Goal: Transaction & Acquisition: Purchase product/service

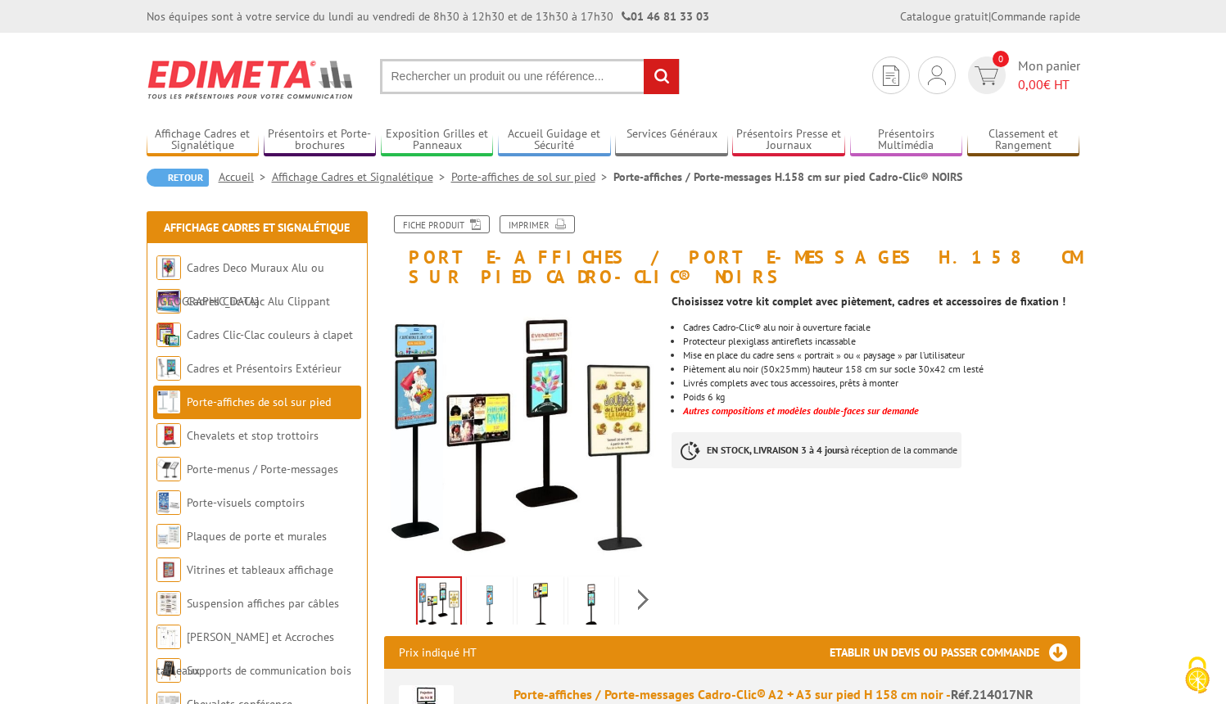
click at [491, 179] on link "Porte-affiches de sol sur pied" at bounding box center [532, 177] width 162 height 15
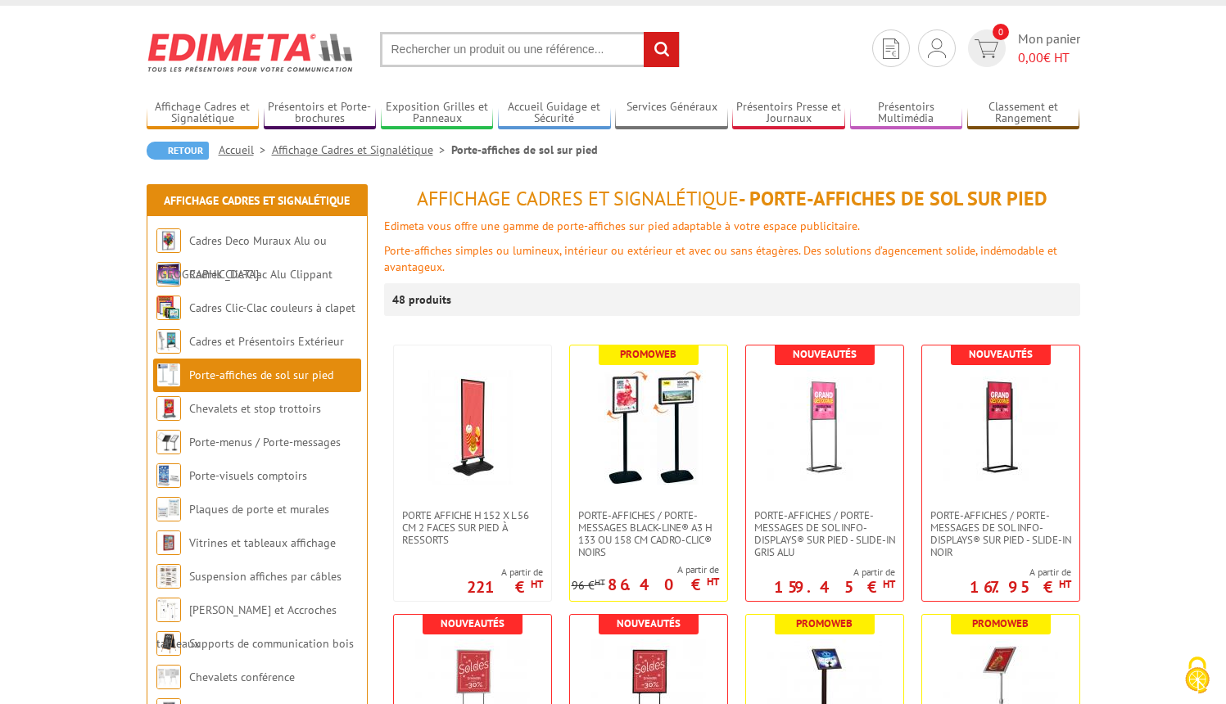
scroll to position [10, 0]
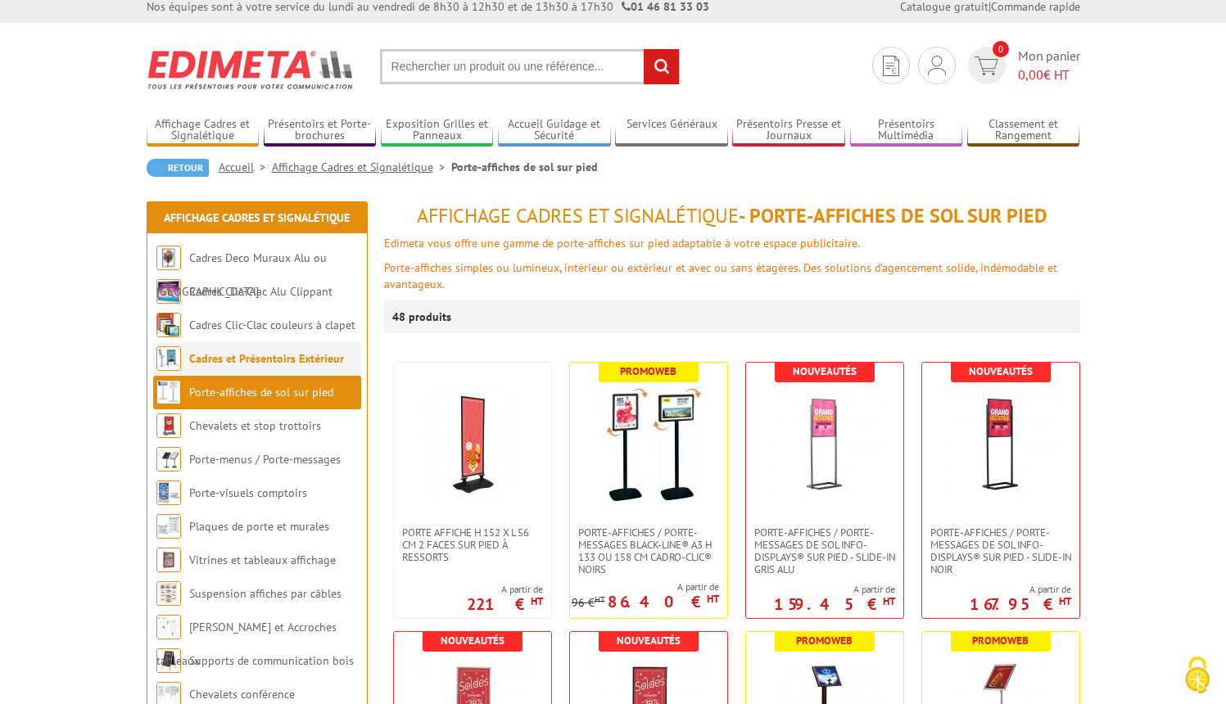
click at [299, 358] on link "Cadres et Présentoirs Extérieur" at bounding box center [266, 358] width 155 height 15
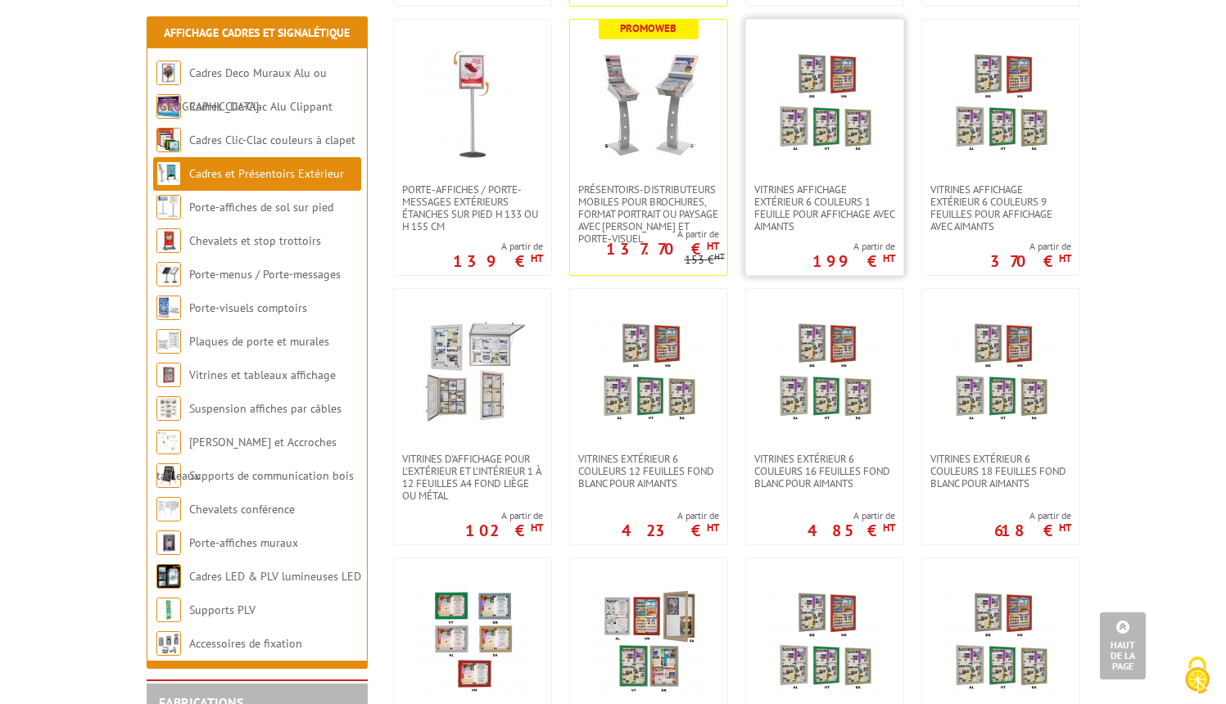
scroll to position [902, 0]
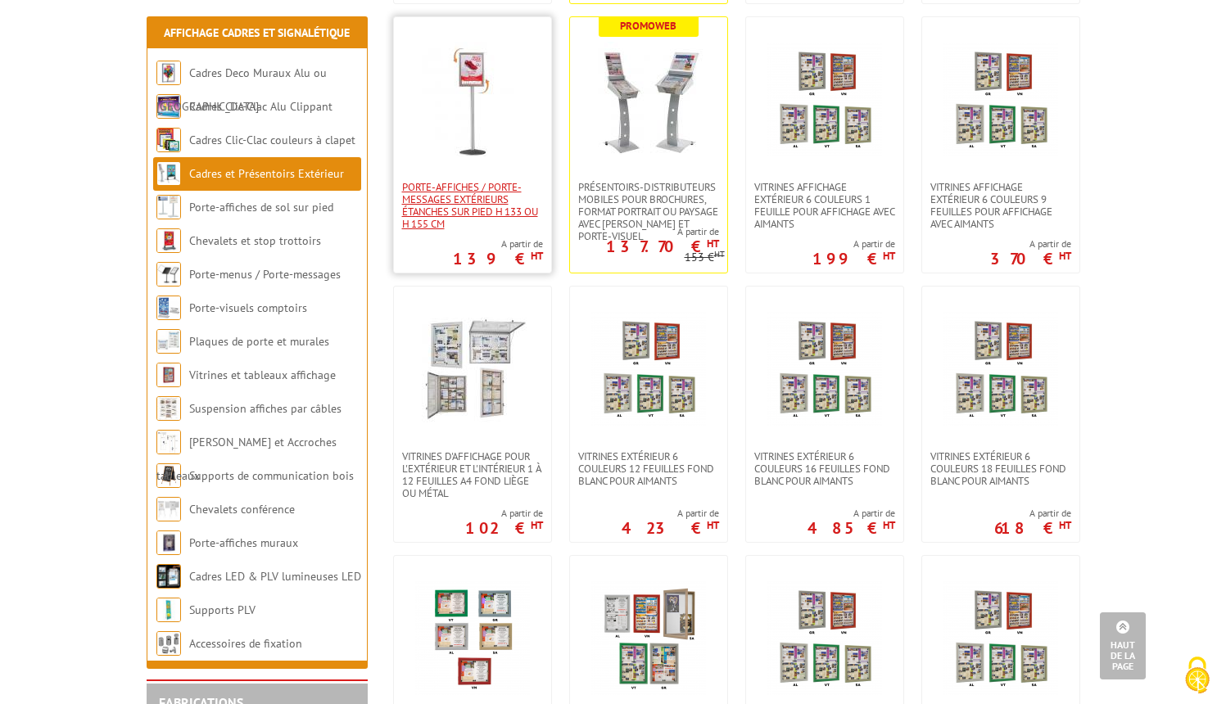
click at [468, 196] on span "Porte-affiches / Porte-messages extérieurs étanches sur pied h 133 ou h 155 cm" at bounding box center [472, 205] width 141 height 49
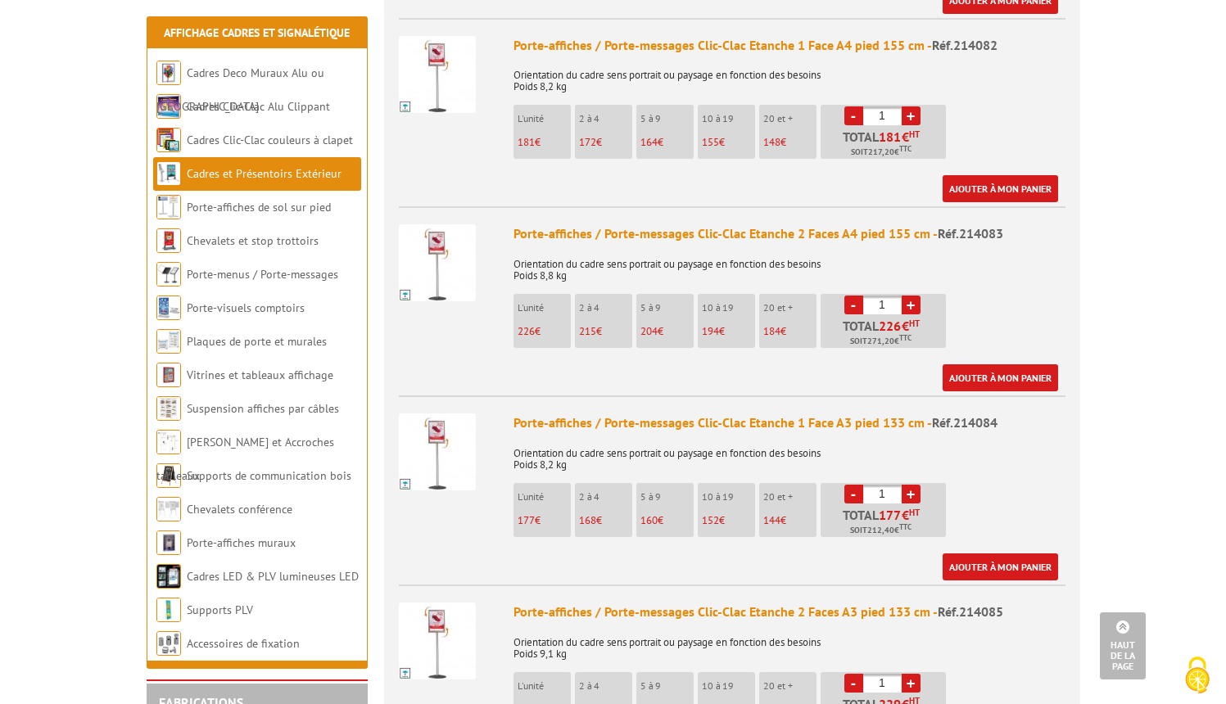
scroll to position [1078, 0]
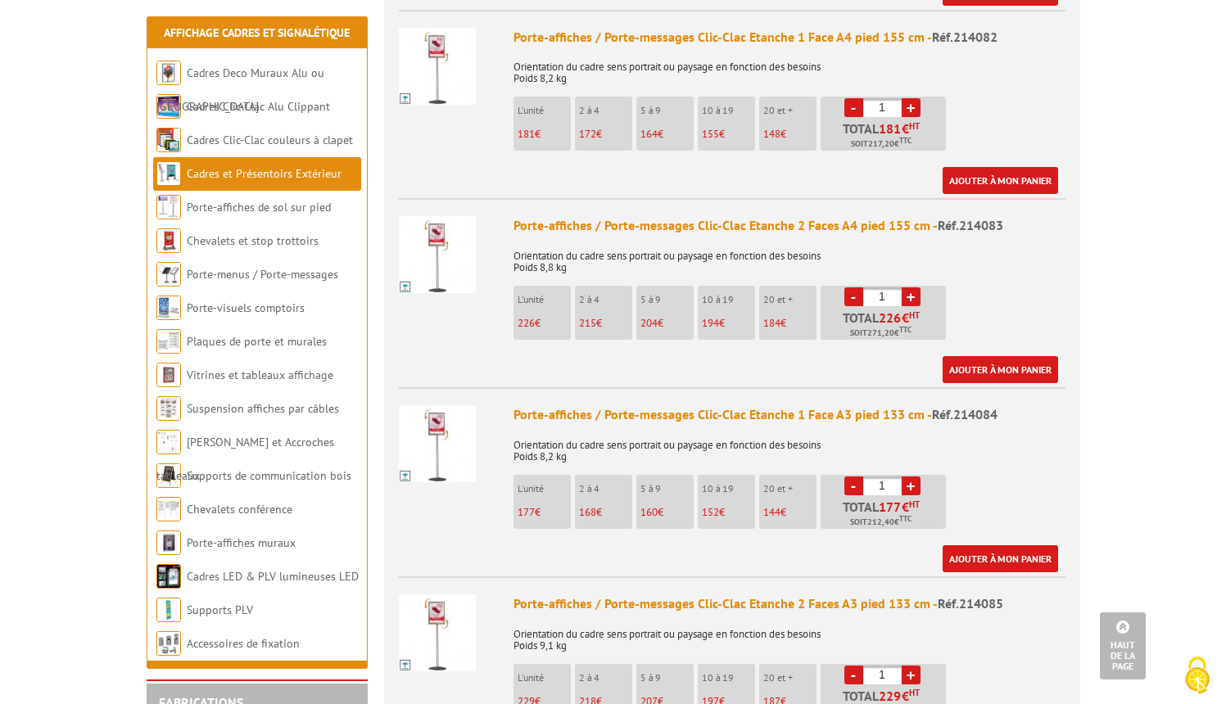
click at [436, 405] on img at bounding box center [437, 443] width 77 height 77
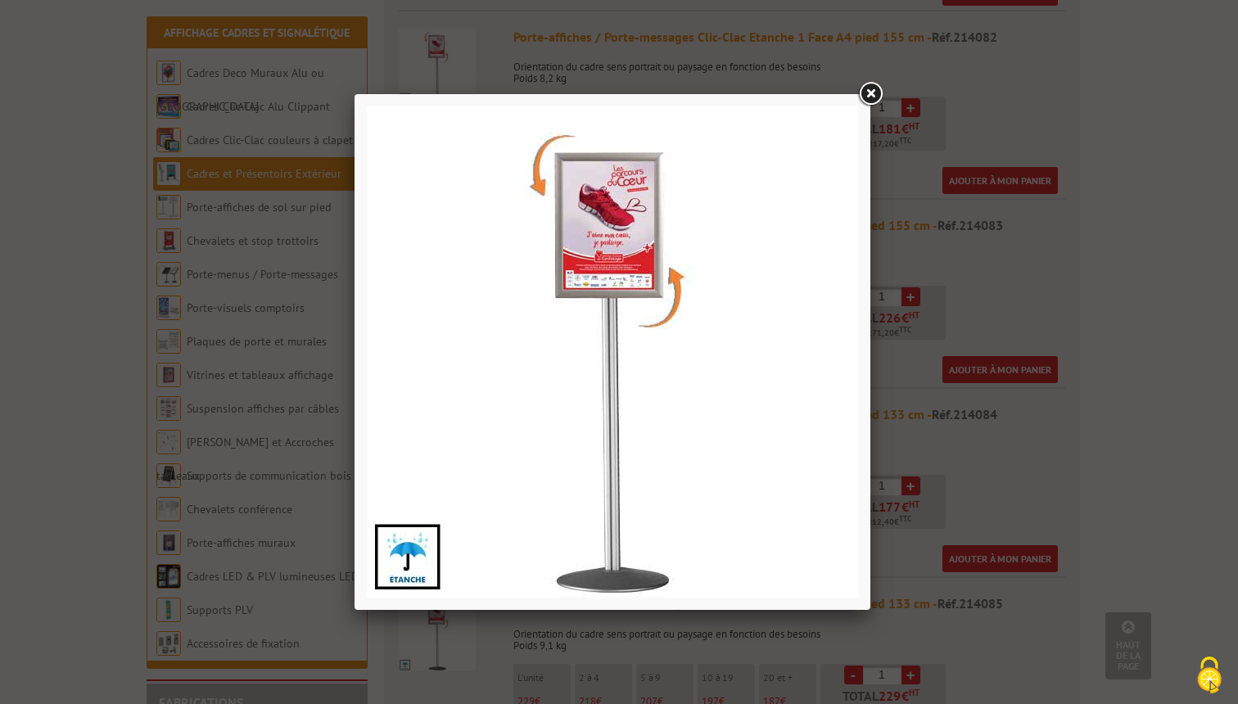
click at [874, 90] on link at bounding box center [870, 93] width 29 height 29
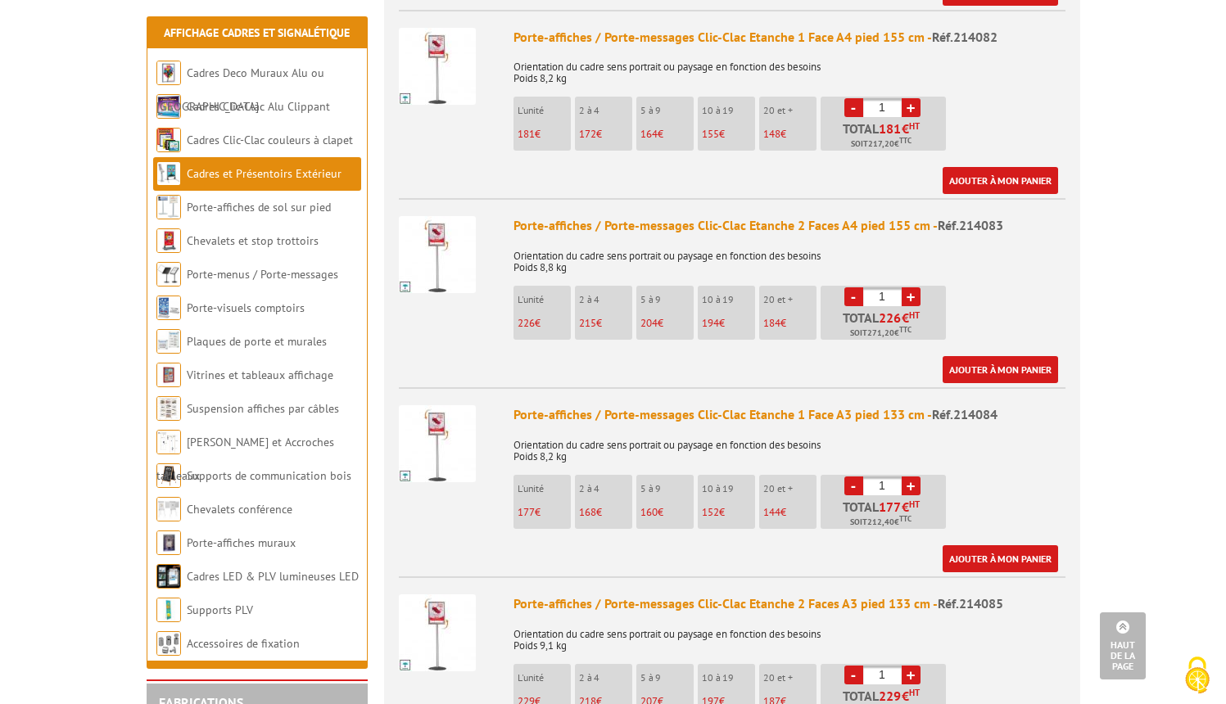
click at [258, 174] on link "Cadres et Présentoirs Extérieur" at bounding box center [264, 173] width 155 height 15
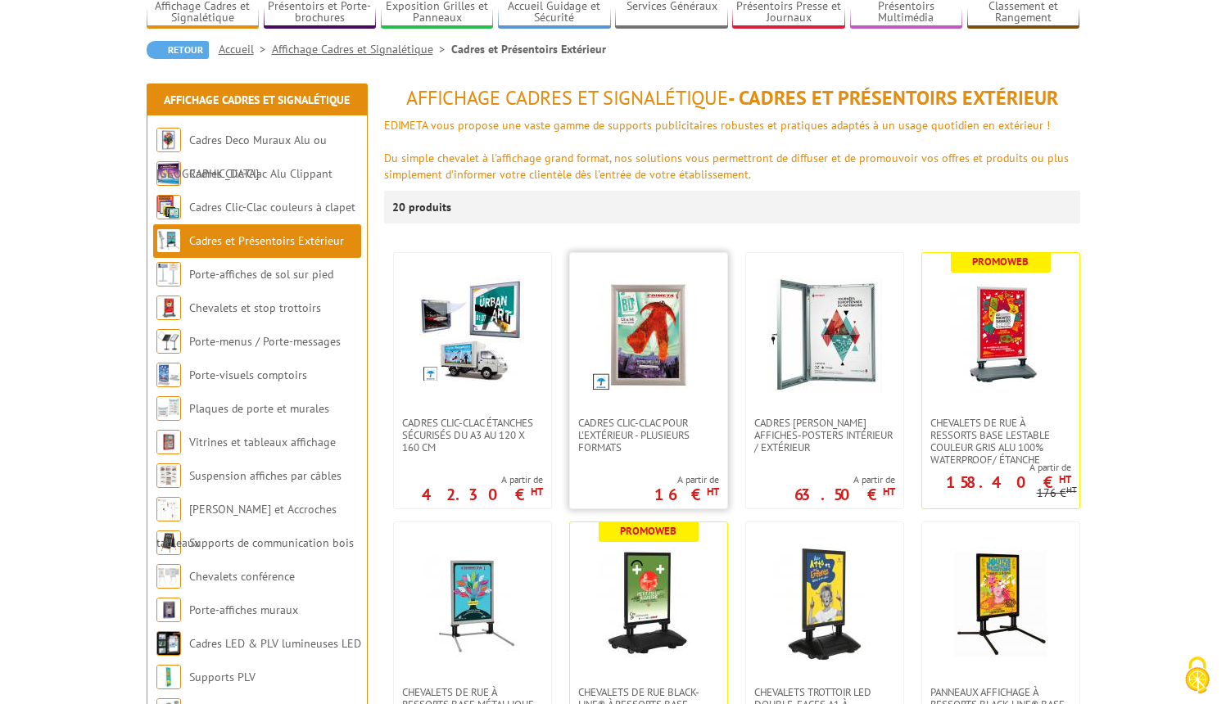
scroll to position [151, 0]
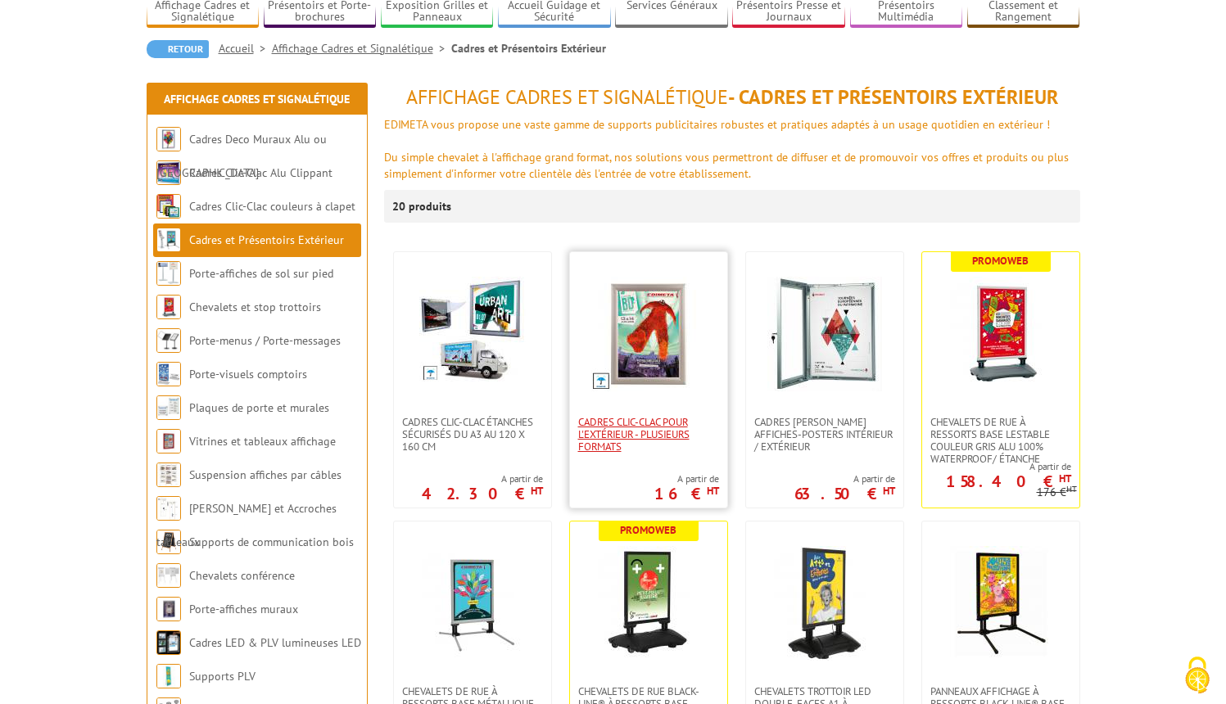
click at [658, 416] on span "Cadres Clic-Clac pour l'extérieur - PLUSIEURS FORMATS" at bounding box center [648, 434] width 141 height 37
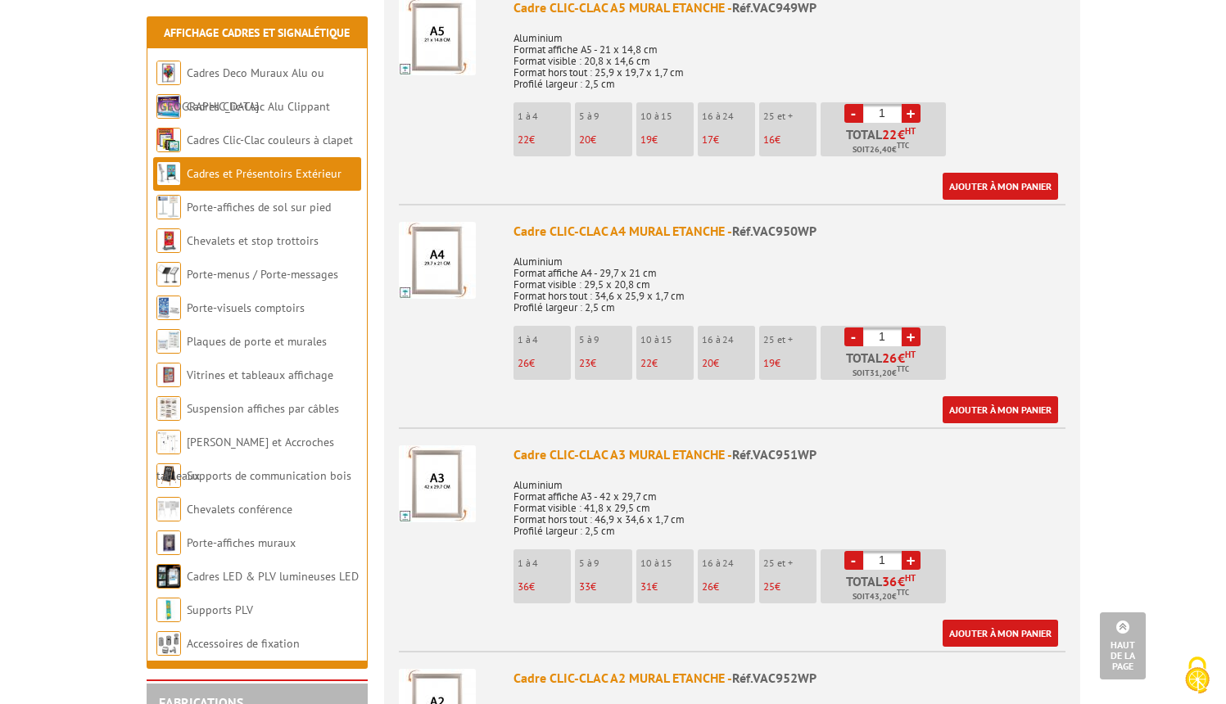
scroll to position [695, 0]
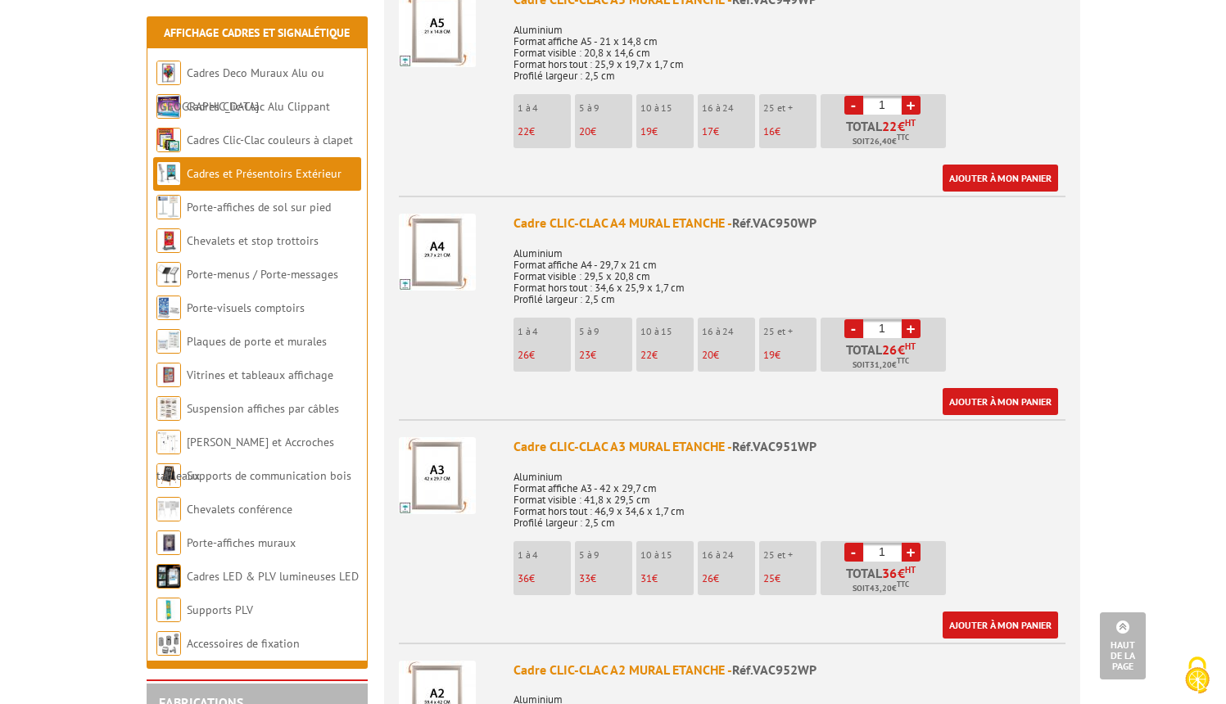
click at [446, 464] on img at bounding box center [437, 475] width 77 height 77
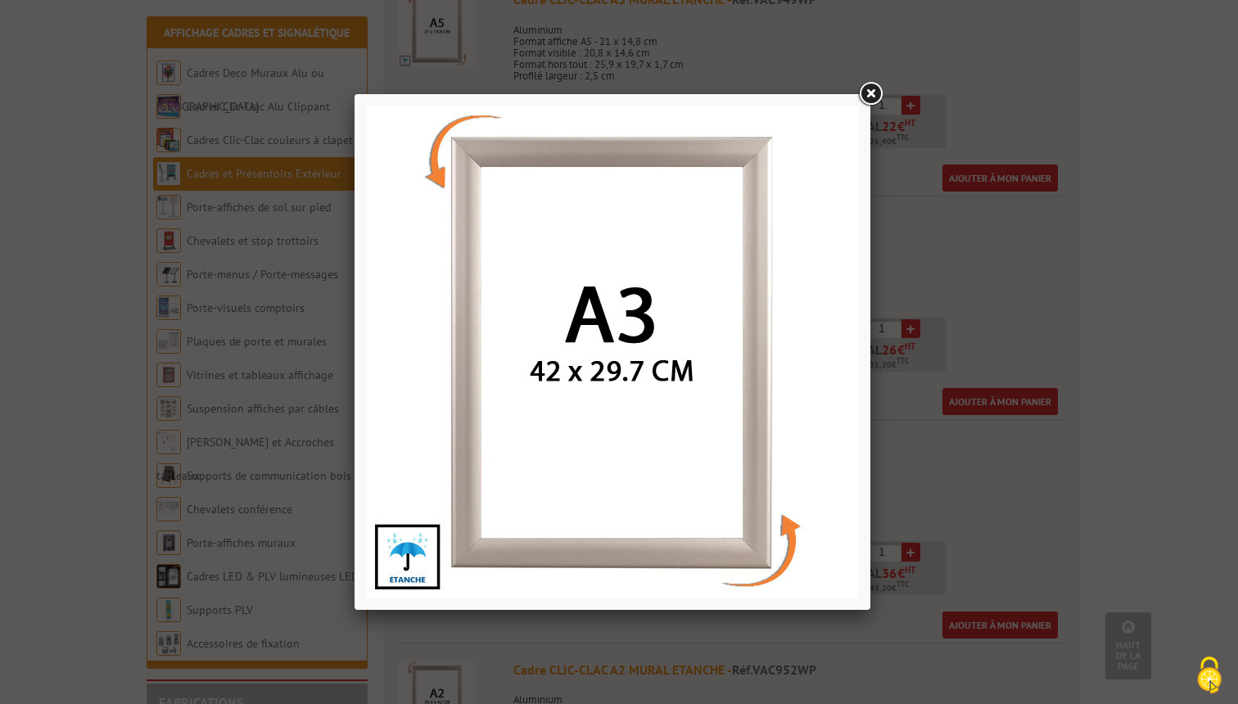
click at [875, 90] on link at bounding box center [870, 93] width 29 height 29
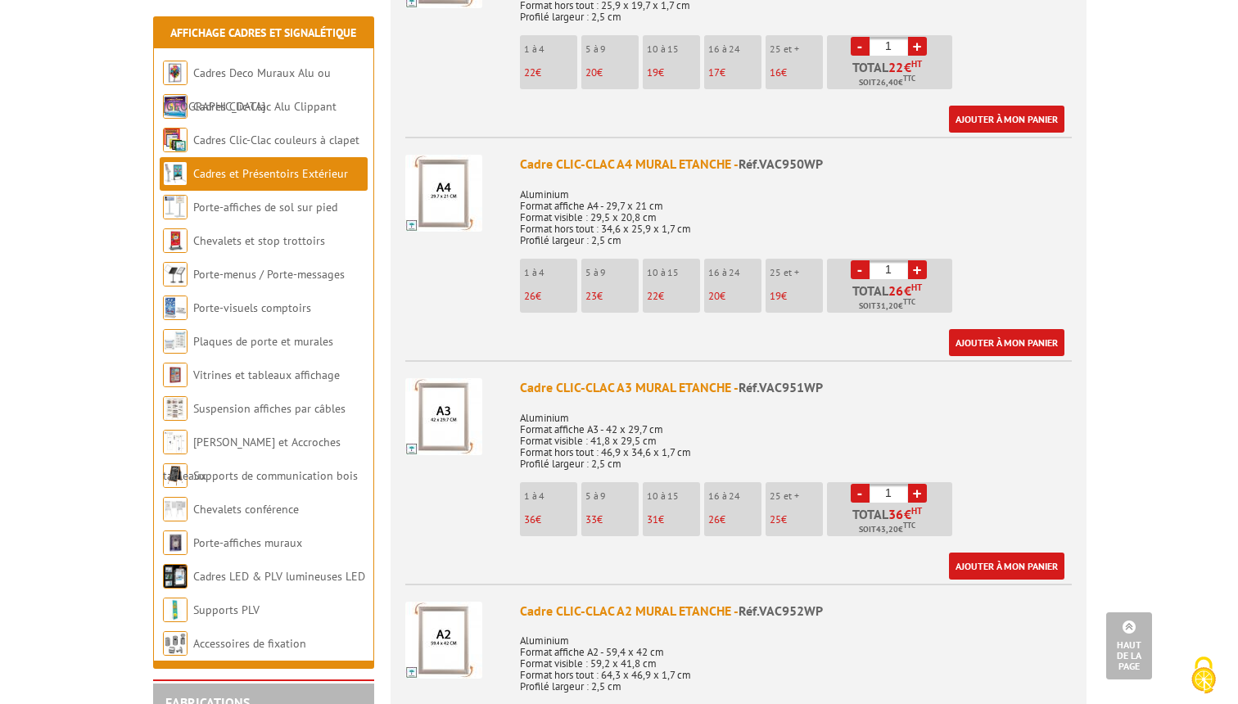
scroll to position [757, 0]
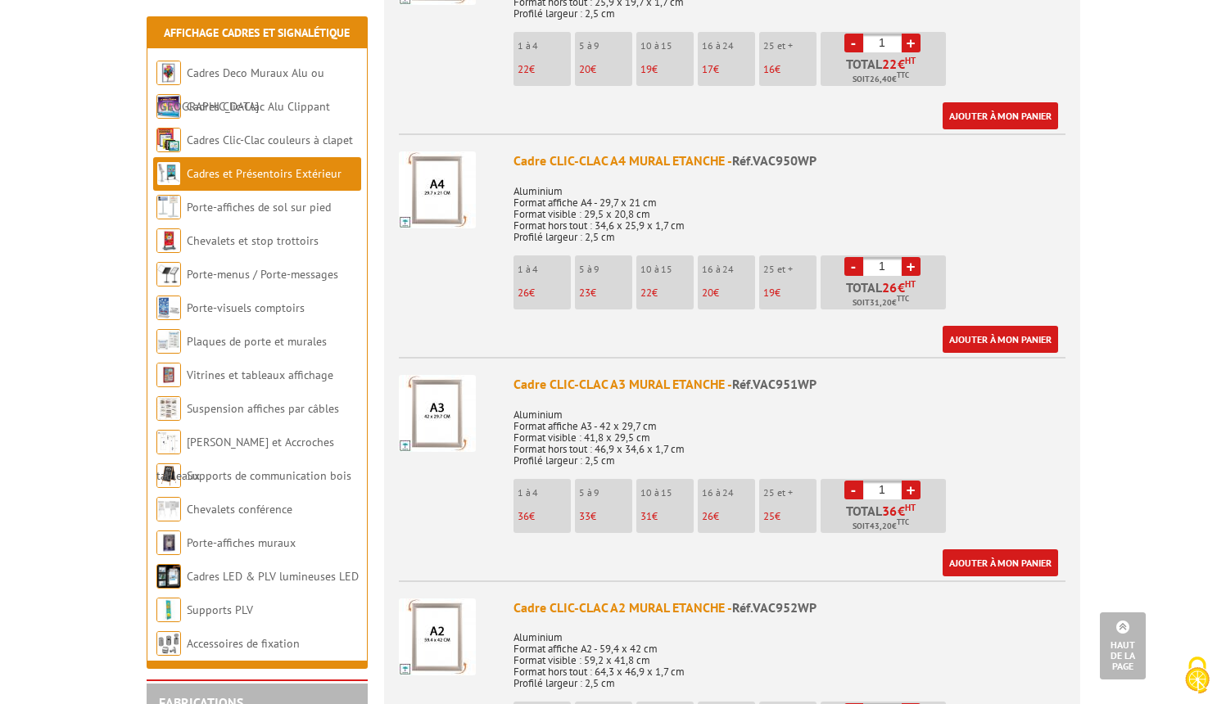
click at [540, 487] on li "1 à 4 36 €" at bounding box center [541, 506] width 57 height 54
click at [997, 549] on link "Ajouter à mon panier" at bounding box center [1000, 562] width 115 height 27
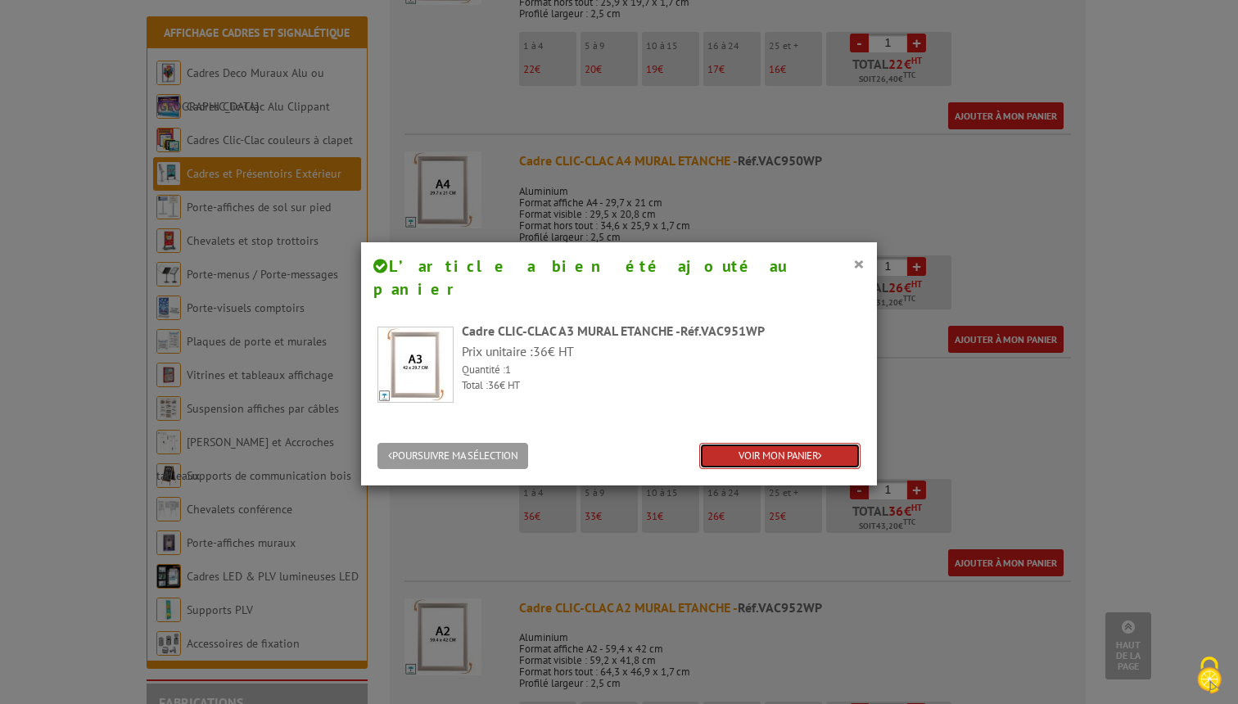
click at [773, 443] on link "VOIR MON PANIER" at bounding box center [779, 456] width 161 height 27
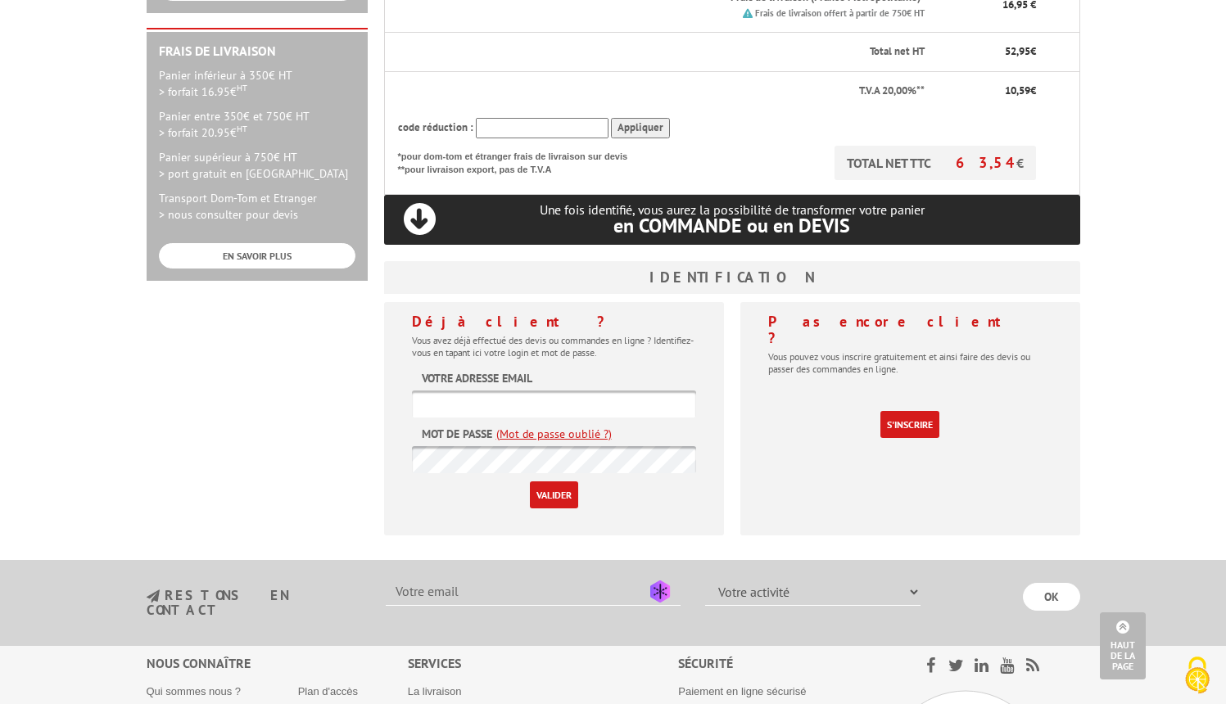
scroll to position [470, 0]
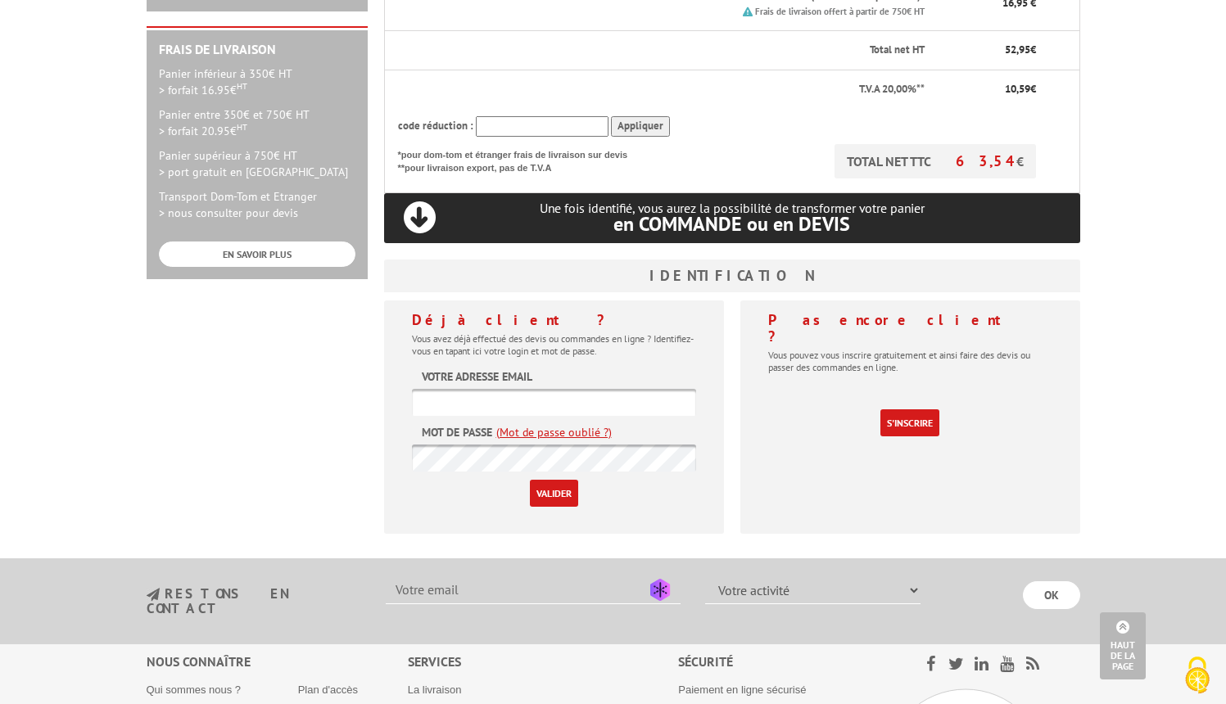
click at [504, 389] on input "text" at bounding box center [554, 402] width 284 height 27
type input "[EMAIL_ADDRESS][DOMAIN_NAME]"
click at [554, 480] on input "Valider" at bounding box center [554, 493] width 48 height 27
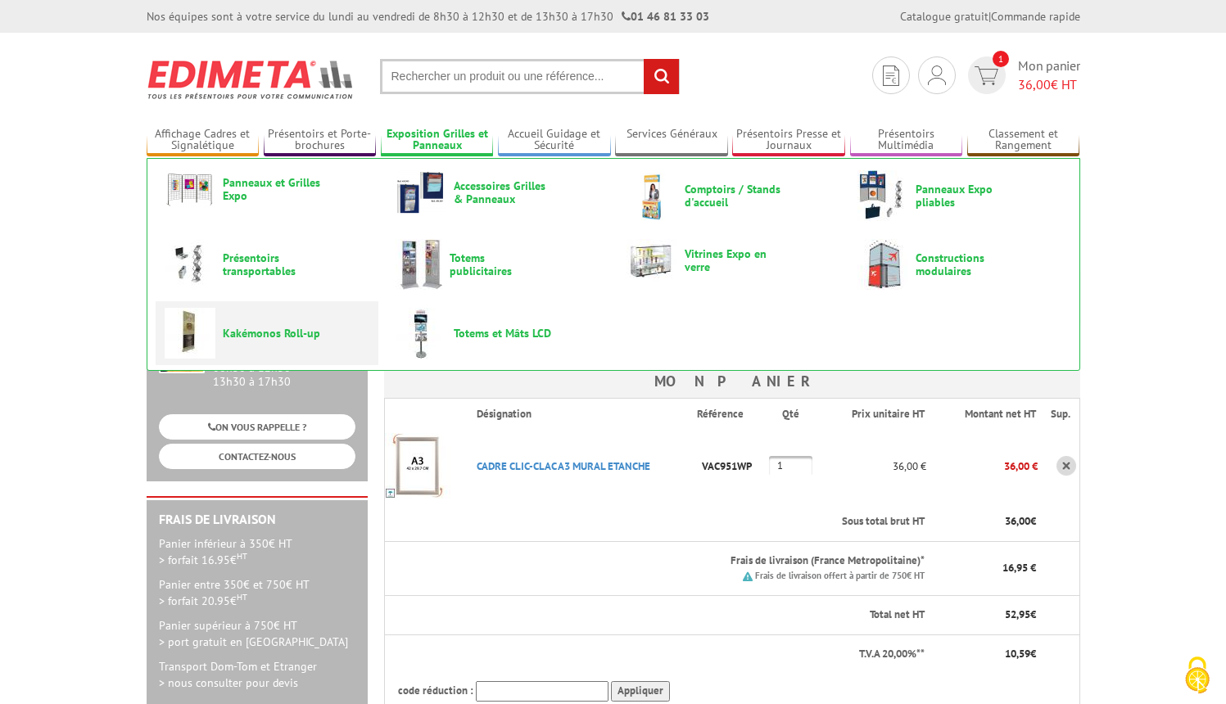
click at [251, 333] on span "Kakémonos Roll-up" at bounding box center [272, 333] width 98 height 13
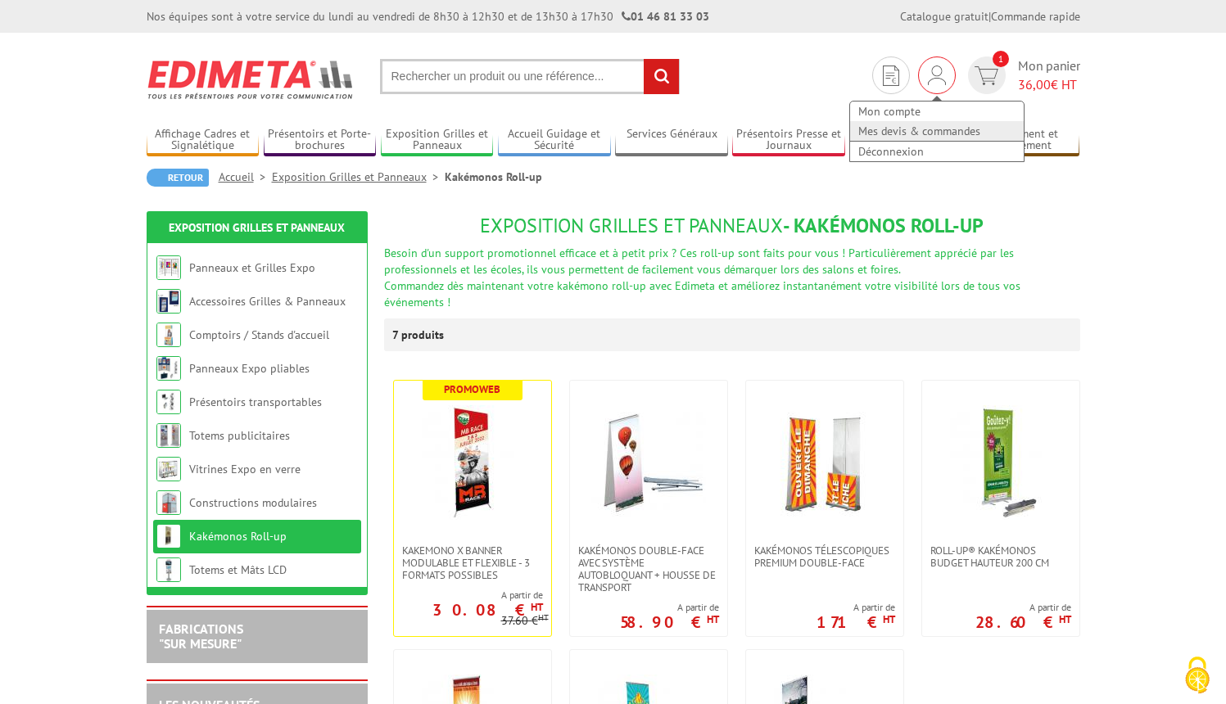
click at [911, 129] on link "Mes devis & commandes" at bounding box center [937, 131] width 174 height 20
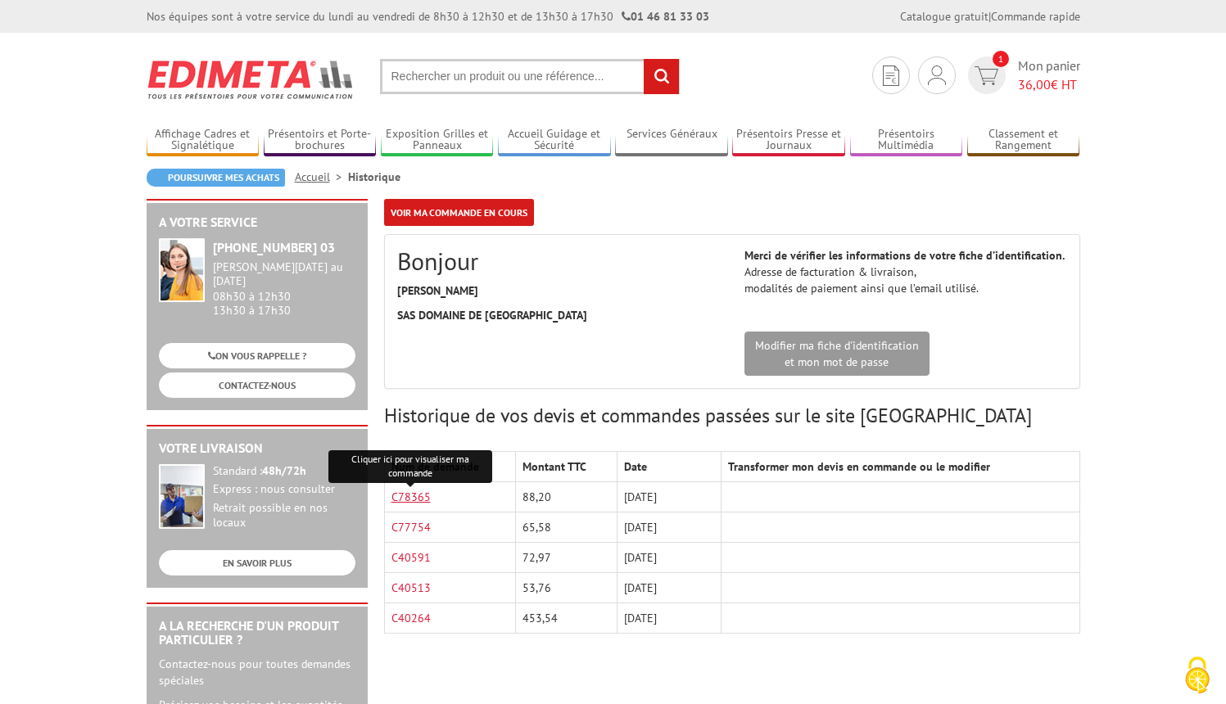
click at [420, 500] on link "C78365" at bounding box center [410, 497] width 39 height 15
click at [486, 71] on input "text" at bounding box center [530, 76] width 300 height 35
paste input "KIT SUPPORT KAKéMONOS HAUT + BAS, LARGEUR 40 CM, KIT FIXATION"
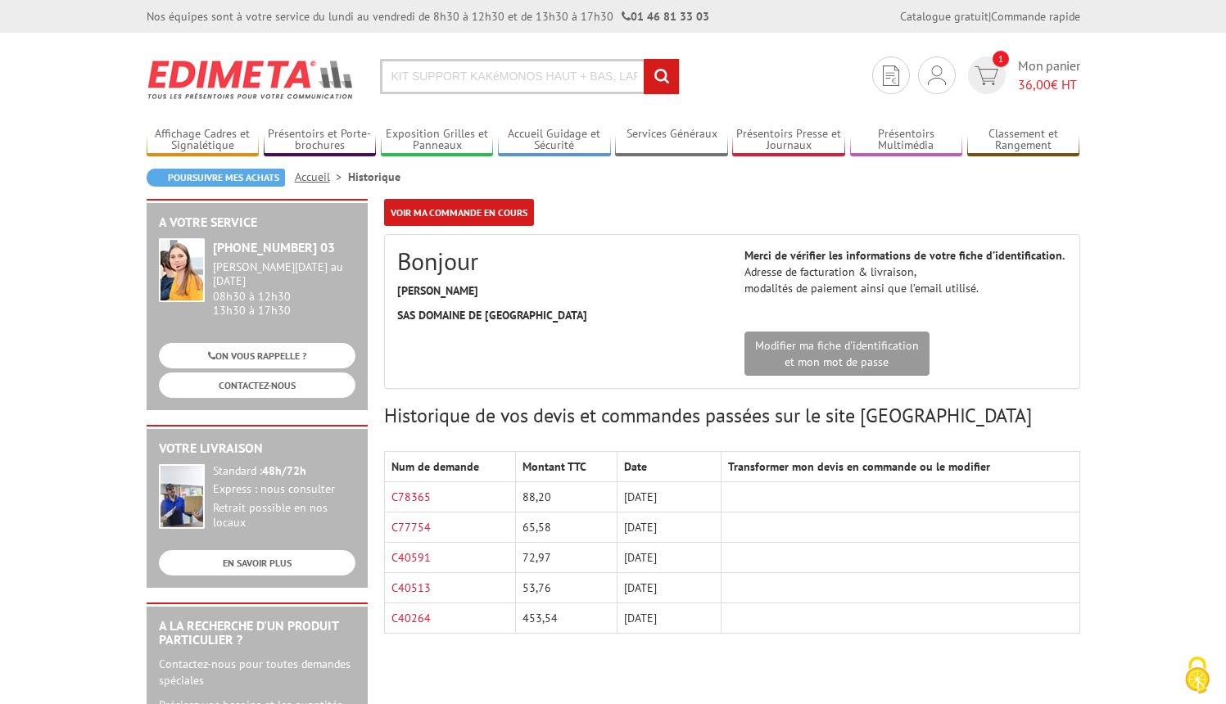
scroll to position [0, 158]
type input "KIT SUPPORT KAKéMONOS HAUT + BAS, LARGEUR 40 CM, KIT FIXATION"
click at [661, 79] on input "rechercher" at bounding box center [661, 76] width 35 height 35
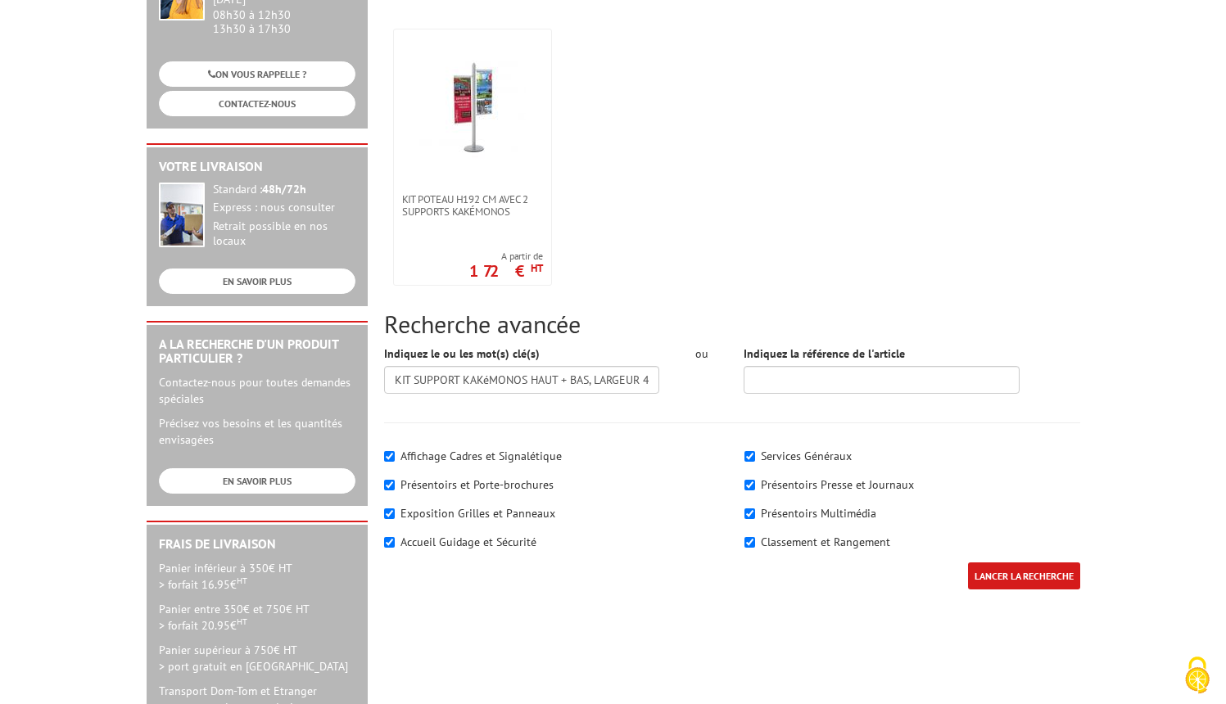
scroll to position [288, 0]
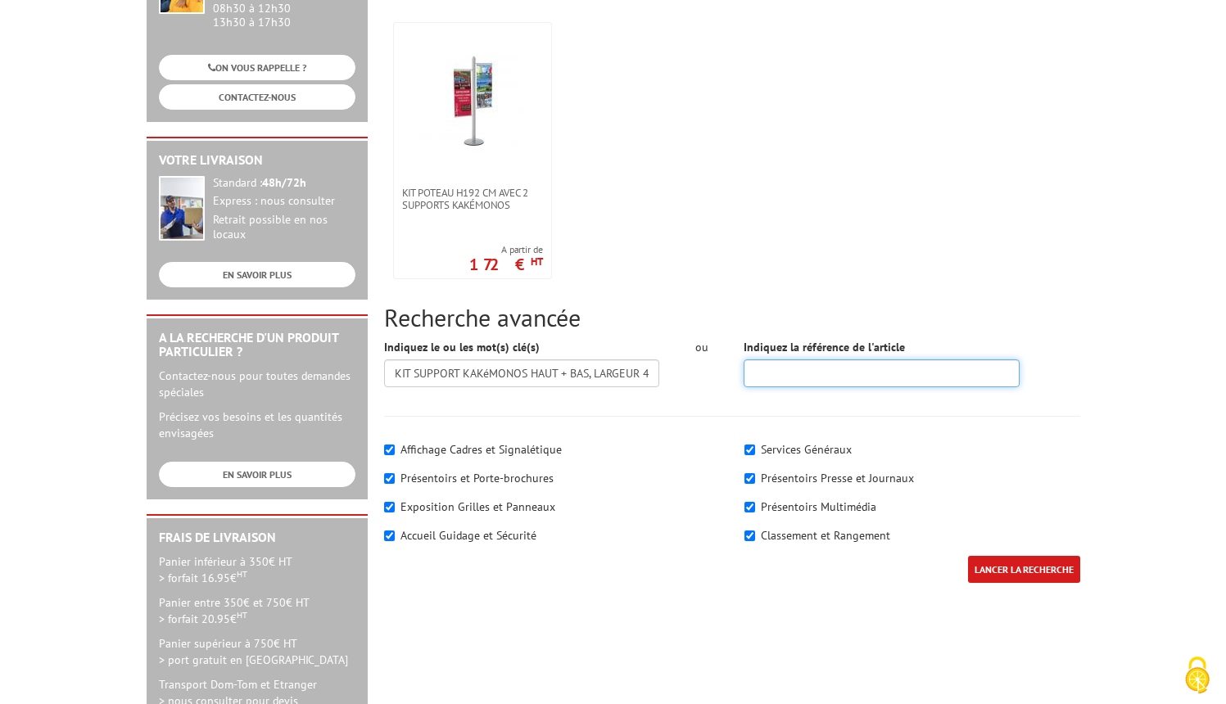
click at [825, 378] on input "Indiquez la référence de l'article" at bounding box center [882, 373] width 276 height 28
paste input "214682"
type input "214682"
click at [1031, 565] on input "LANCER LA RECHERCHE" at bounding box center [1024, 569] width 112 height 27
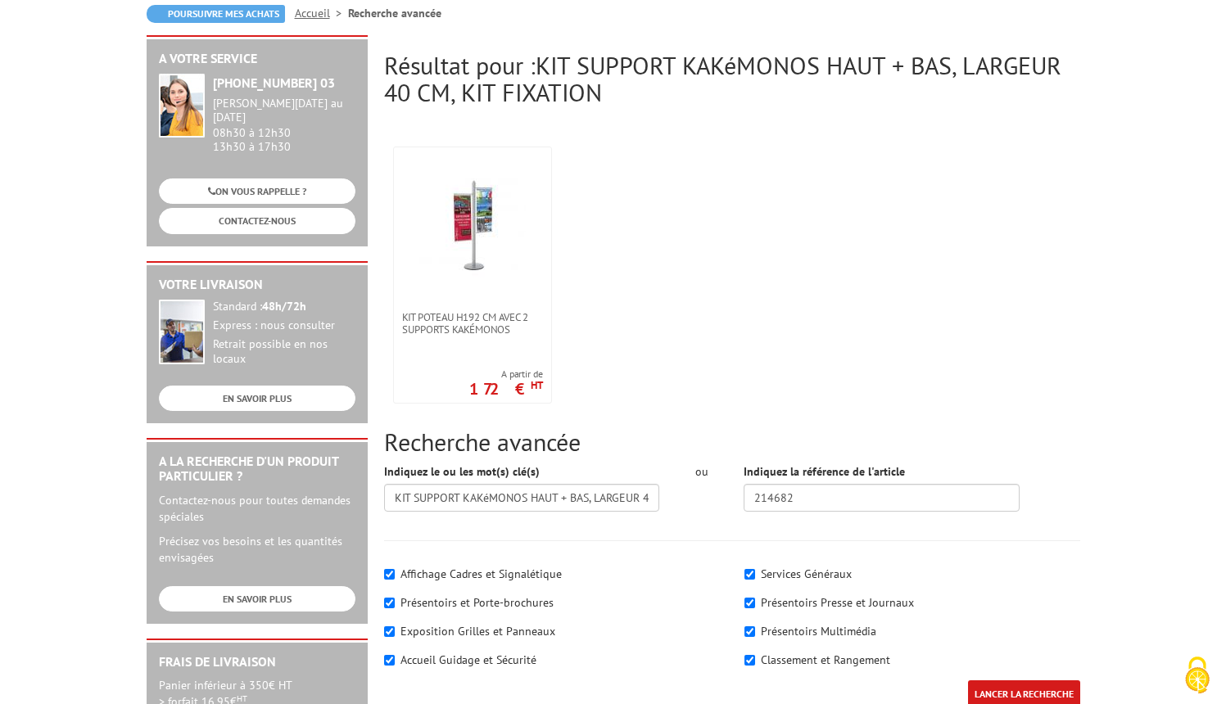
scroll to position [187, 0]
click at [460, 180] on img at bounding box center [472, 224] width 106 height 106
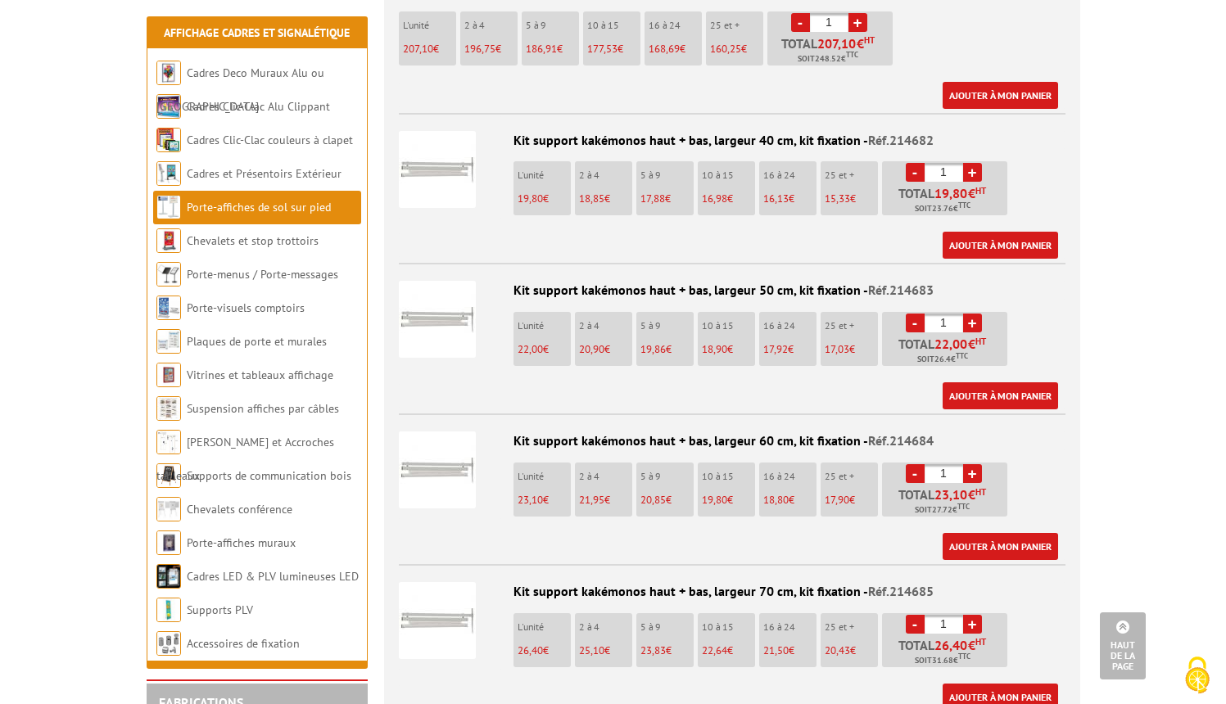
scroll to position [1001, 0]
click at [538, 191] on span "19,80" at bounding box center [530, 198] width 25 height 14
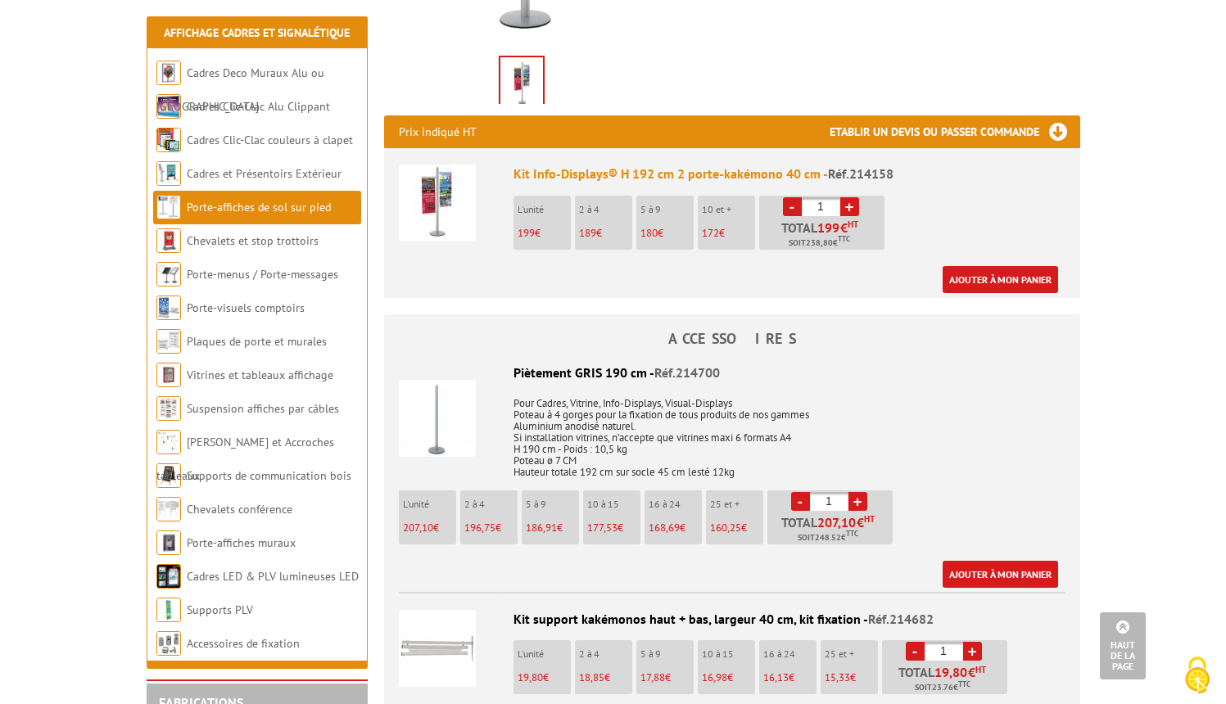
scroll to position [510, 0]
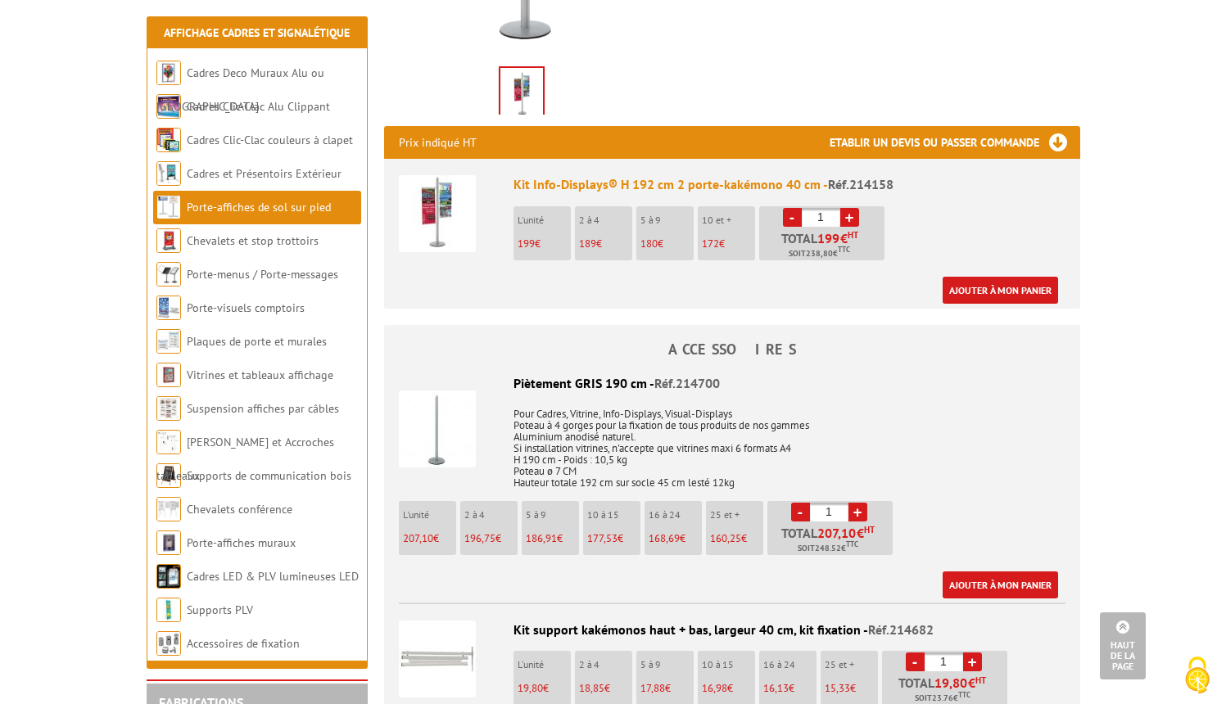
click at [531, 237] on span "199" at bounding box center [526, 244] width 17 height 14
click at [980, 277] on link "Ajouter à mon panier" at bounding box center [1000, 290] width 115 height 27
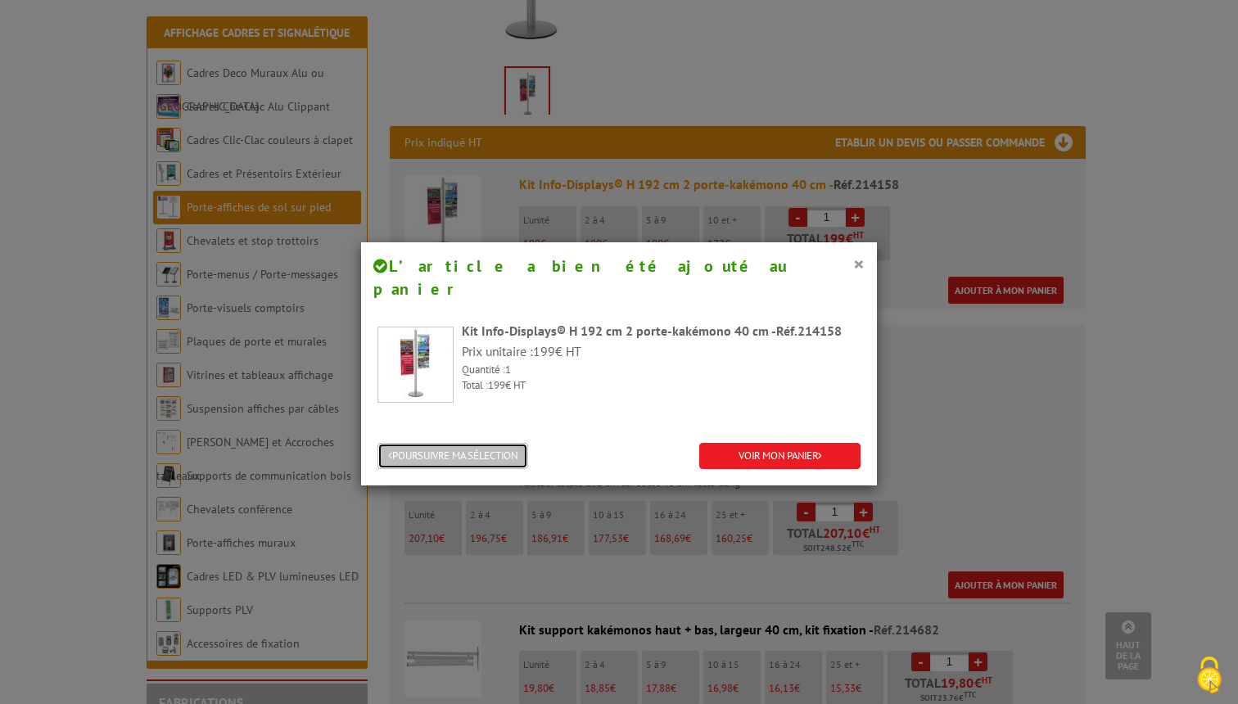
click at [477, 443] on button "POURSUIVRE MA SÉLECTION" at bounding box center [453, 456] width 151 height 27
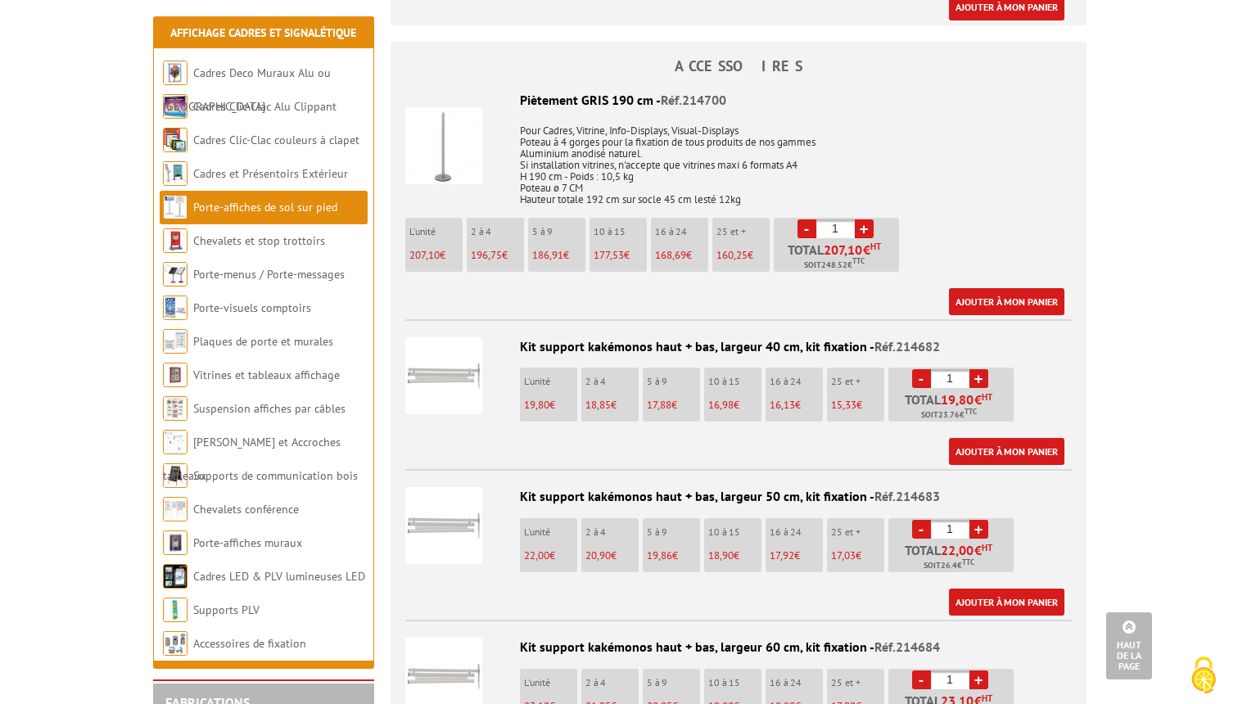
scroll to position [795, 0]
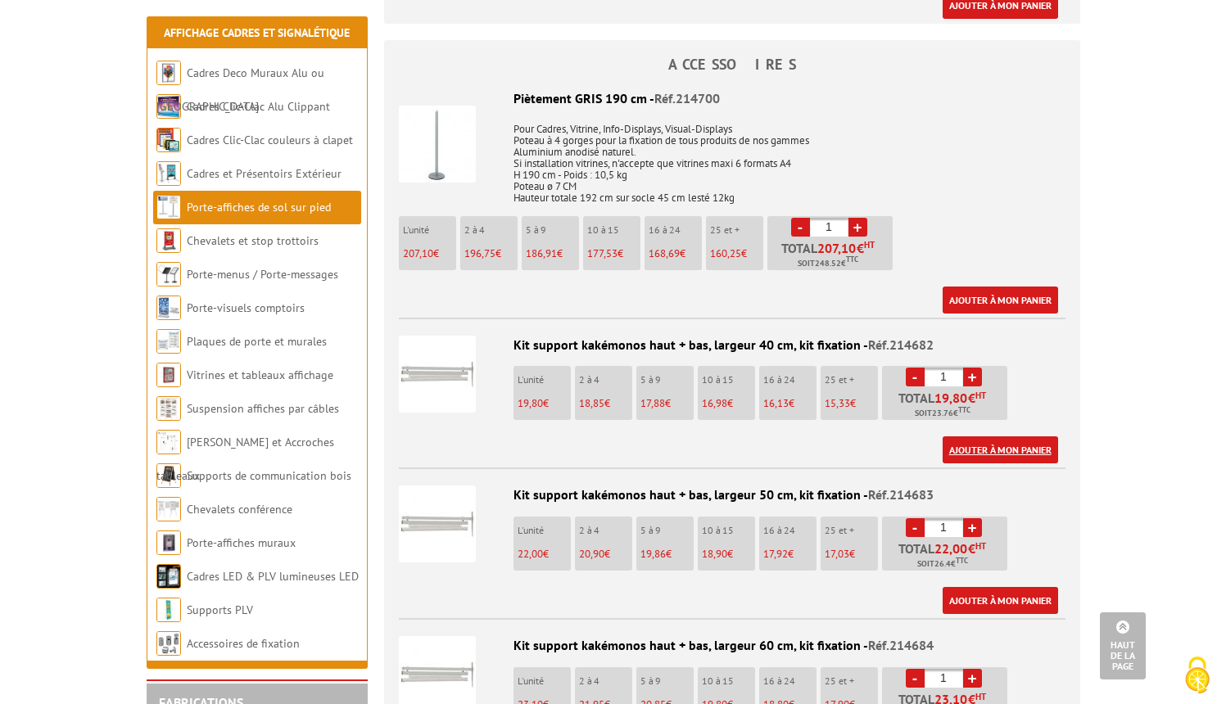
click at [1011, 436] on link "Ajouter à mon panier" at bounding box center [1000, 449] width 115 height 27
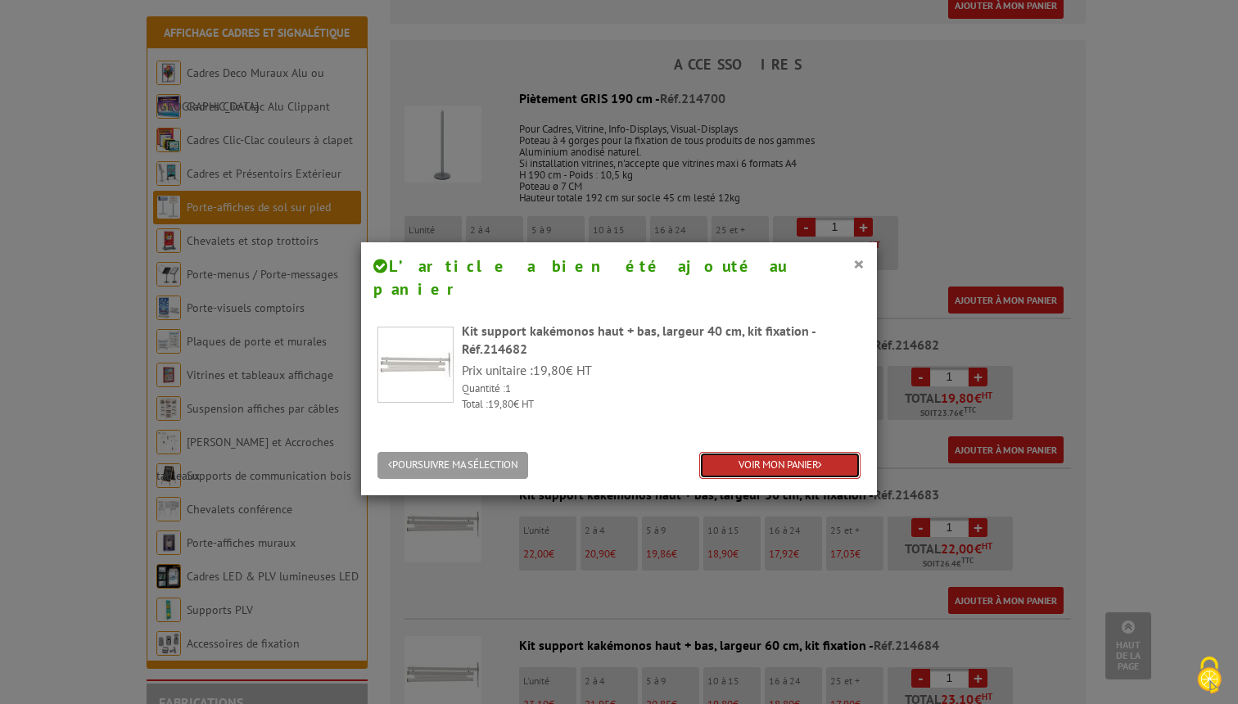
click at [758, 452] on link "VOIR MON PANIER" at bounding box center [779, 465] width 161 height 27
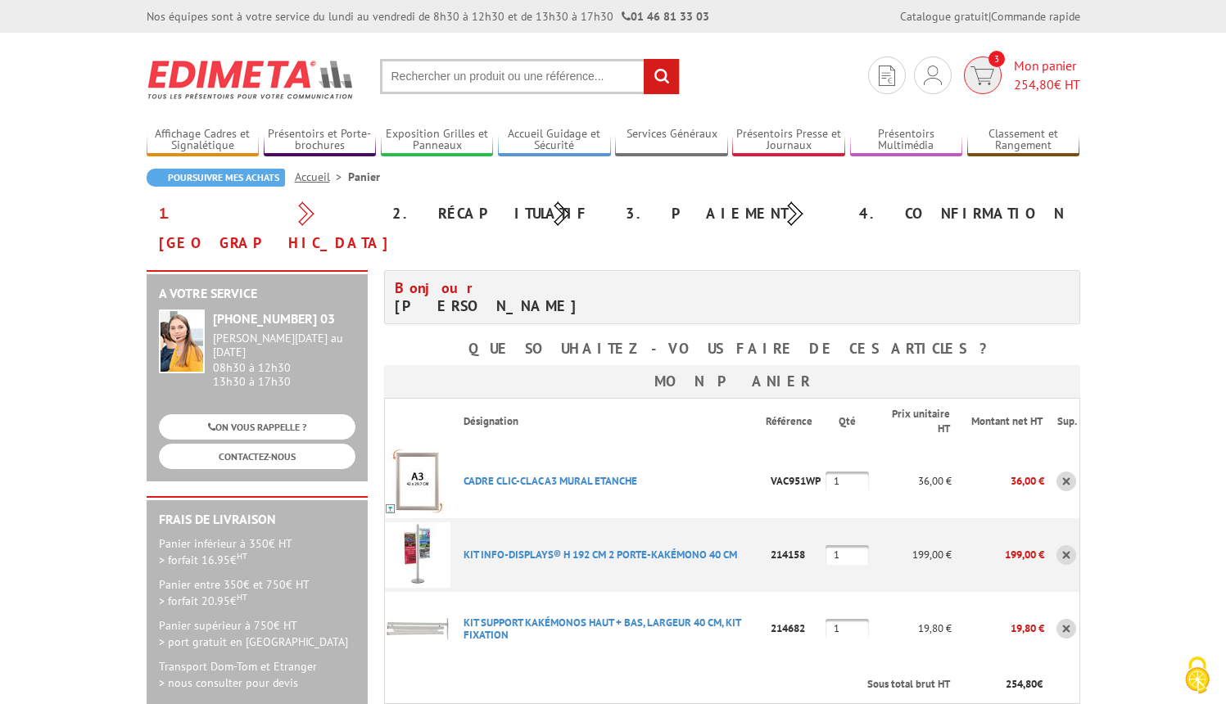
click at [1029, 70] on span "Mon panier 254,80 € HT" at bounding box center [1047, 76] width 66 height 38
click at [1028, 78] on span "254,80" at bounding box center [1034, 84] width 40 height 16
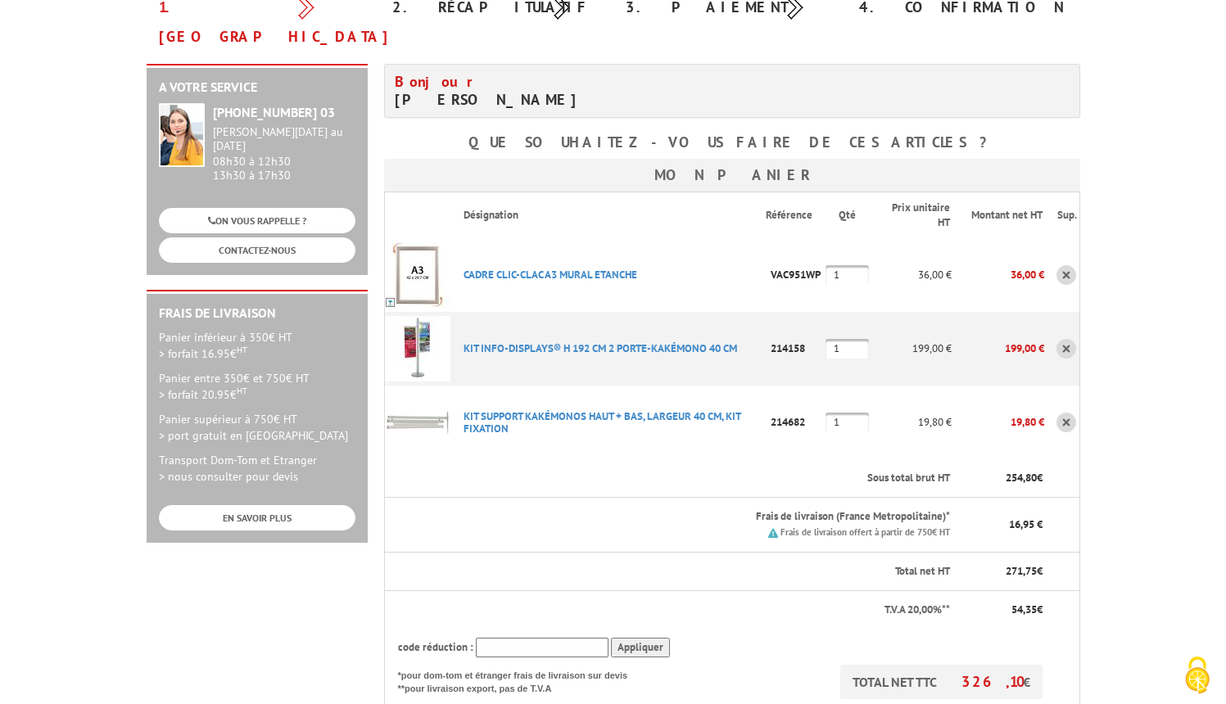
scroll to position [231, 0]
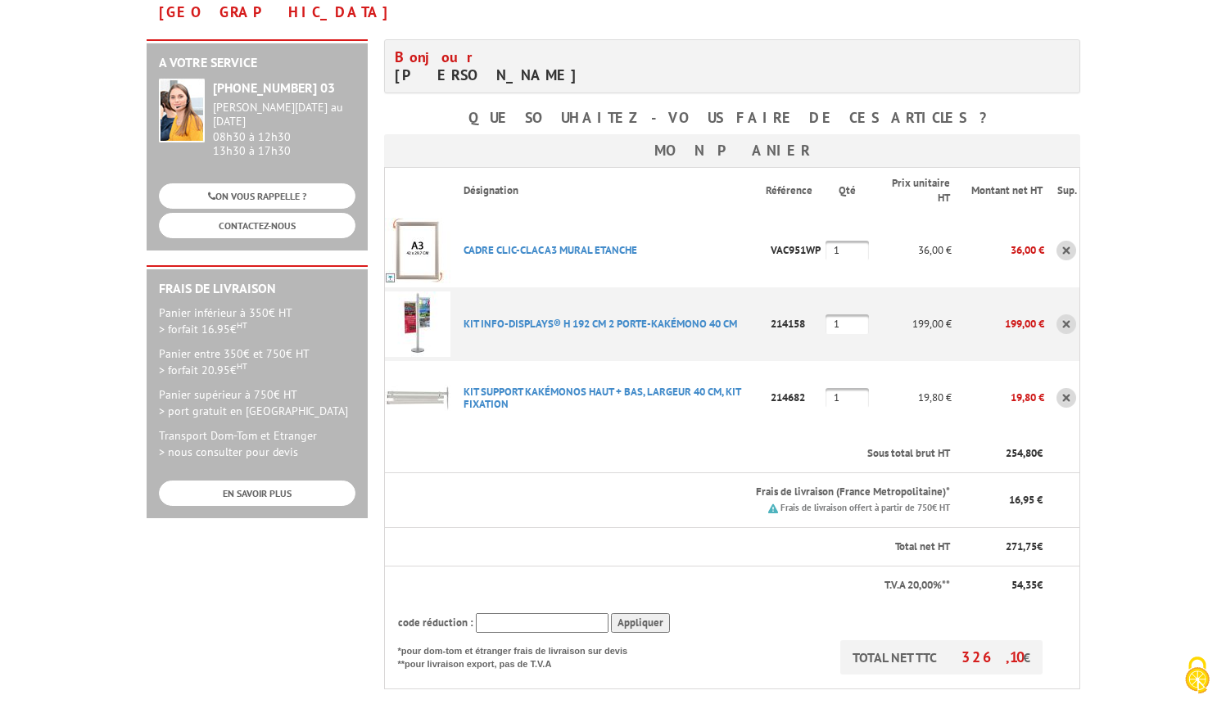
click at [1067, 314] on link at bounding box center [1066, 324] width 20 height 20
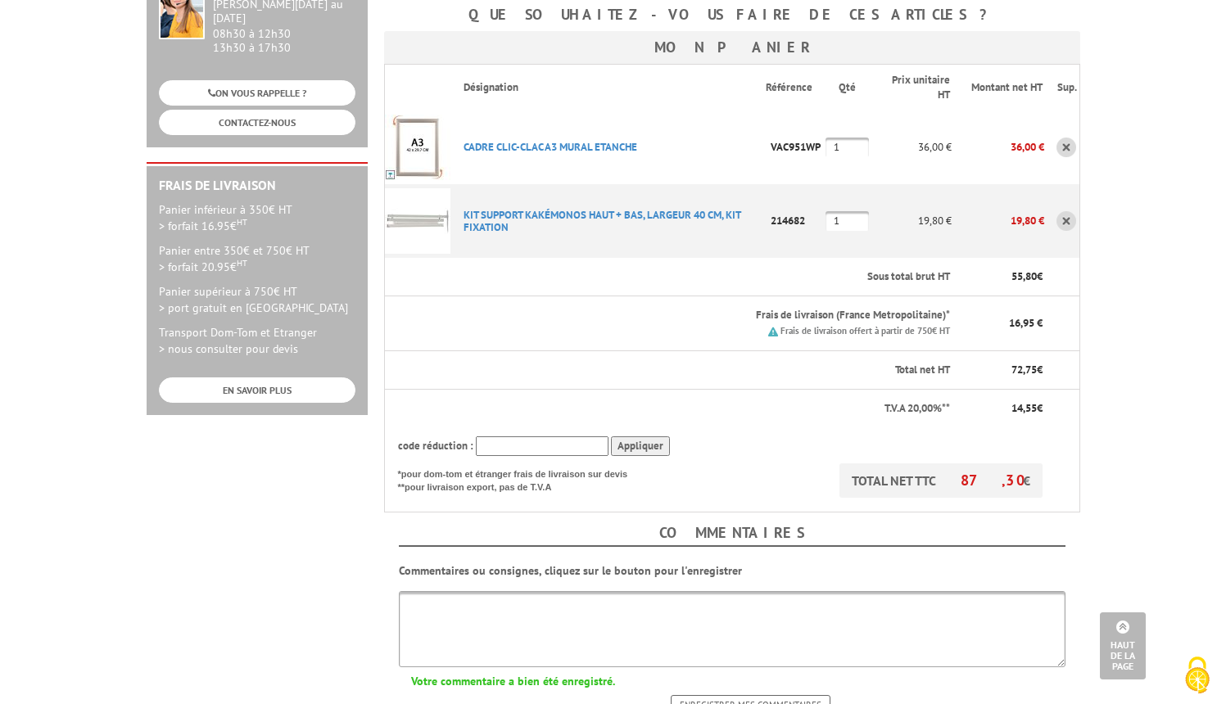
scroll to position [311, 0]
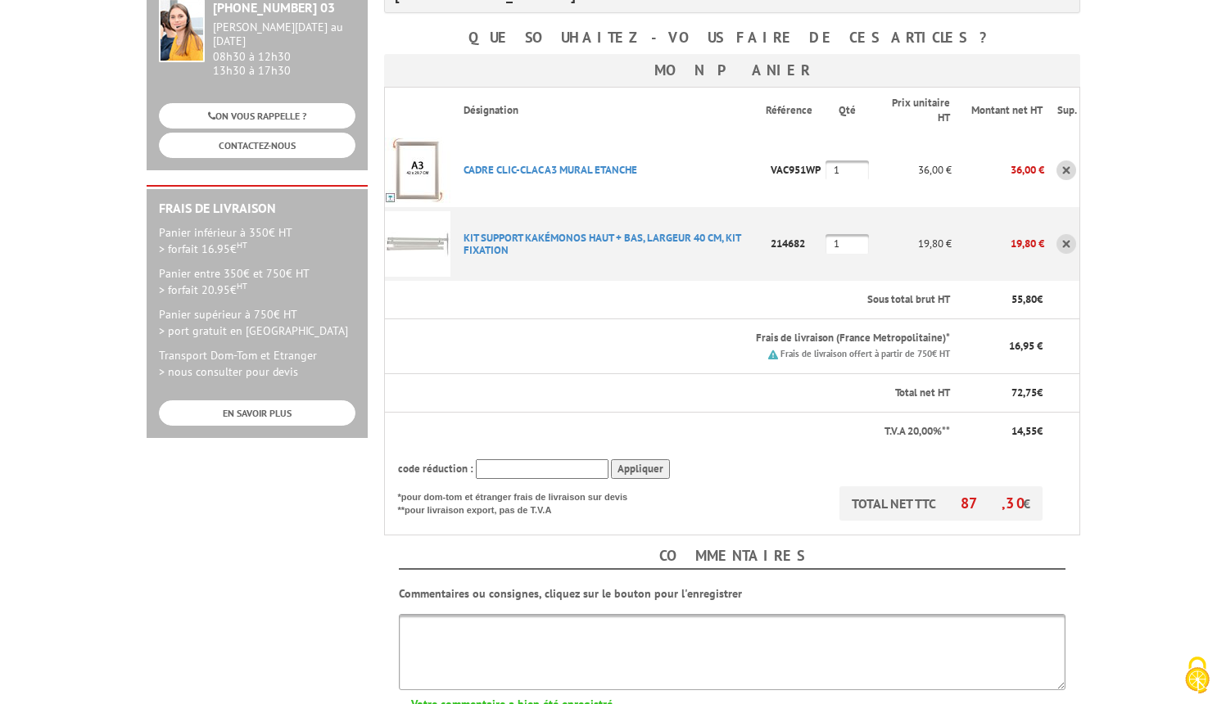
click at [1065, 234] on link at bounding box center [1066, 244] width 20 height 20
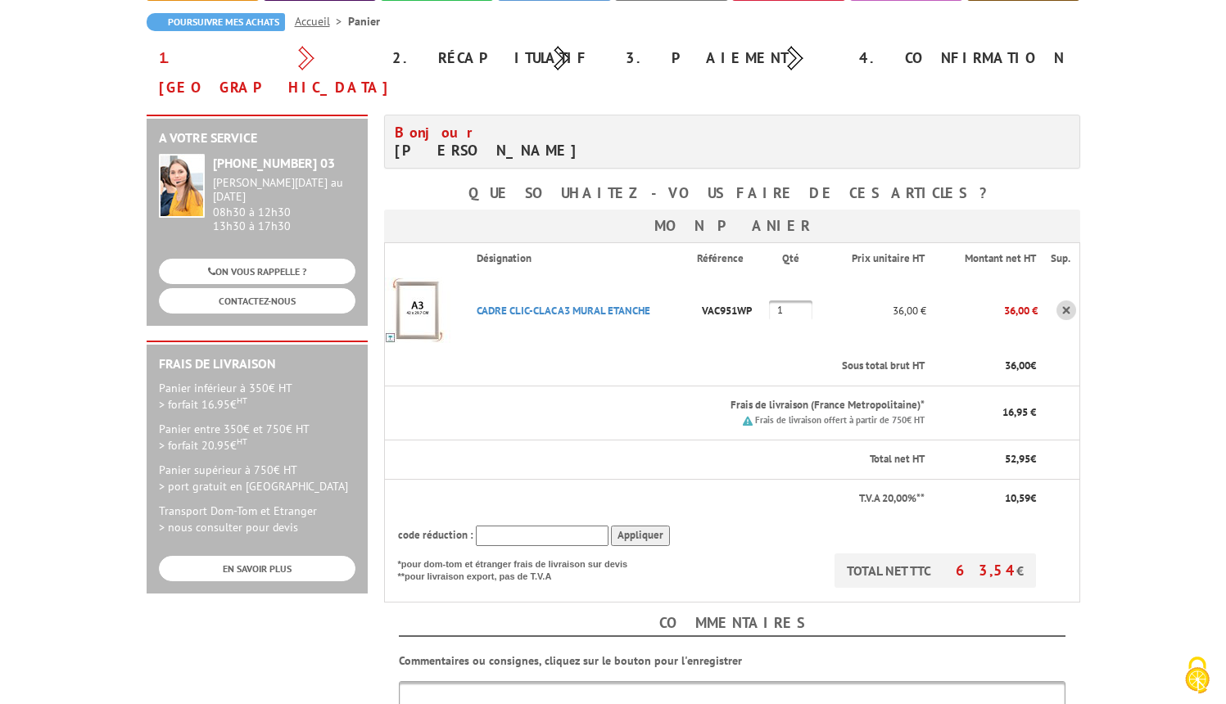
scroll to position [162, 0]
